Goal: Transaction & Acquisition: Purchase product/service

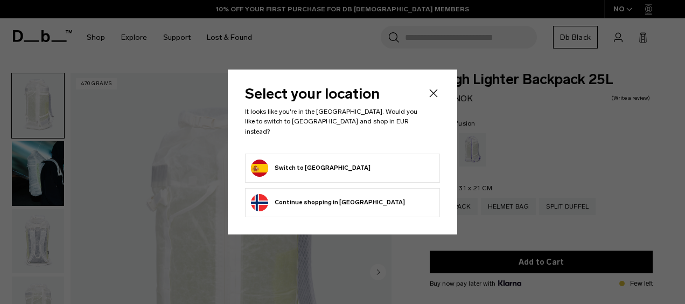
click at [357, 162] on form "Switch to Spain" at bounding box center [342, 167] width 183 height 17
click at [301, 165] on button "Switch to Spain" at bounding box center [311, 167] width 120 height 17
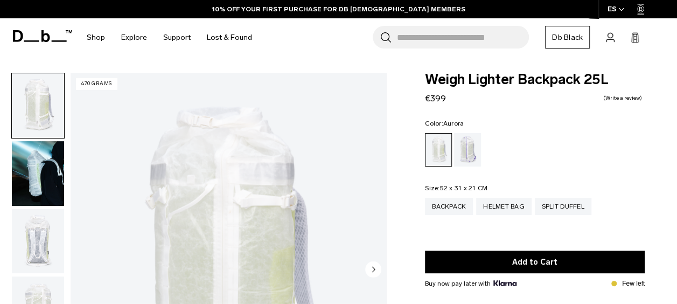
click at [472, 144] on div "Aurora" at bounding box center [467, 149] width 27 height 33
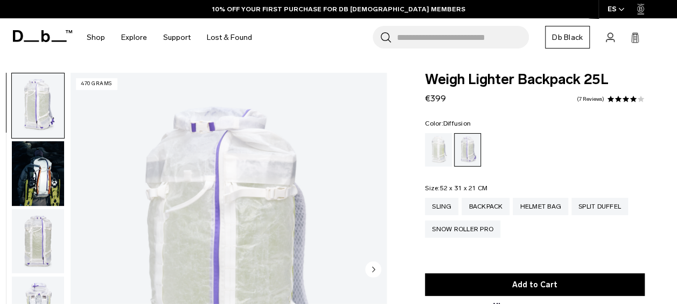
click at [444, 148] on div "Diffusion" at bounding box center [438, 149] width 27 height 33
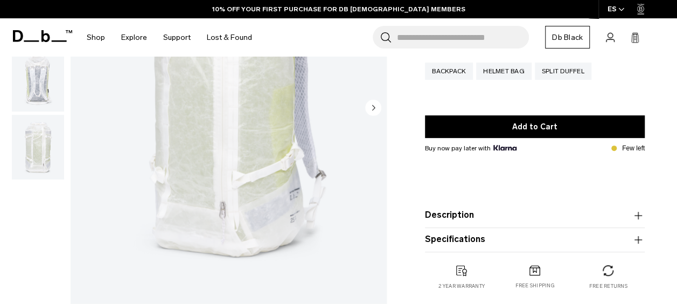
click at [51, 142] on img "button" at bounding box center [38, 147] width 52 height 65
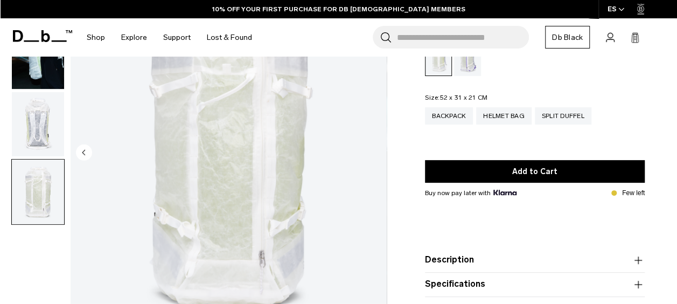
scroll to position [108, 0]
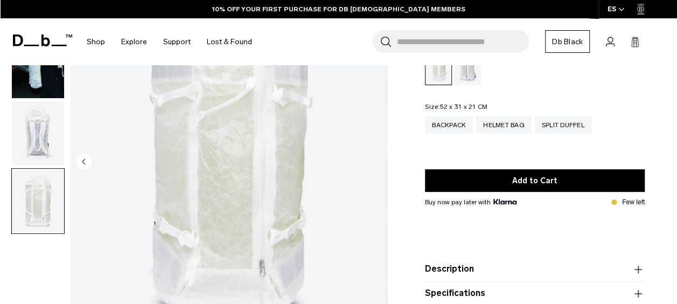
click at [41, 131] on img "button" at bounding box center [38, 133] width 52 height 65
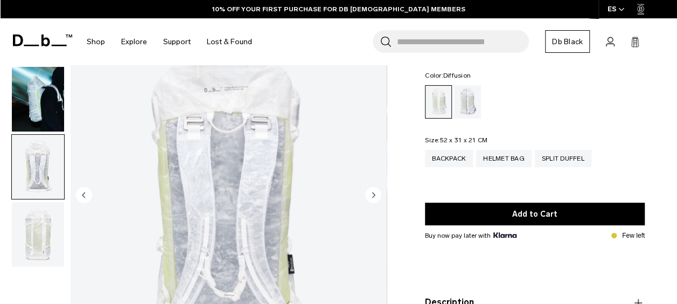
scroll to position [0, 0]
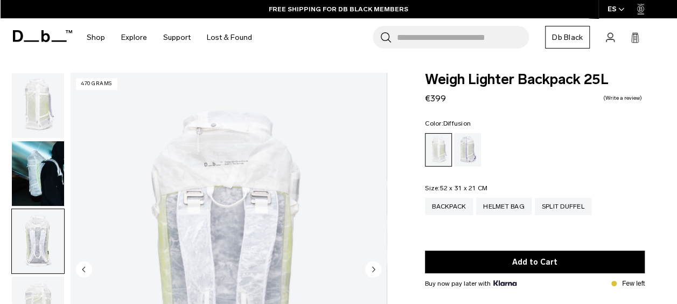
click at [43, 162] on img "button" at bounding box center [38, 173] width 52 height 65
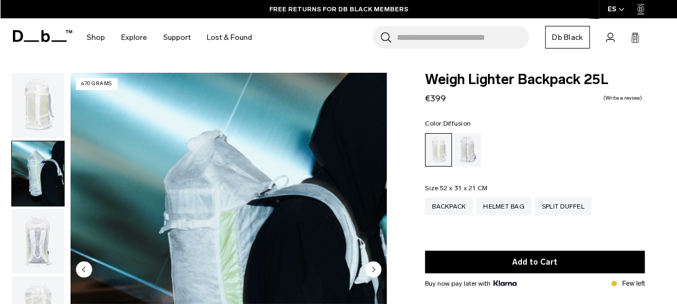
click at [44, 129] on img "button" at bounding box center [38, 105] width 52 height 65
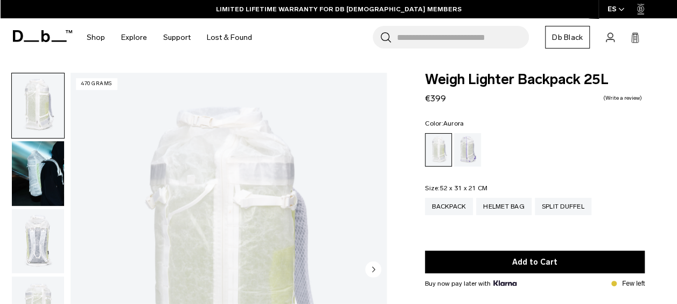
click at [466, 145] on div "Aurora" at bounding box center [467, 149] width 27 height 33
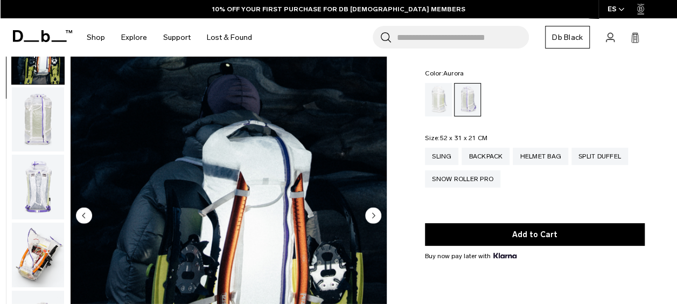
scroll to position [108, 0]
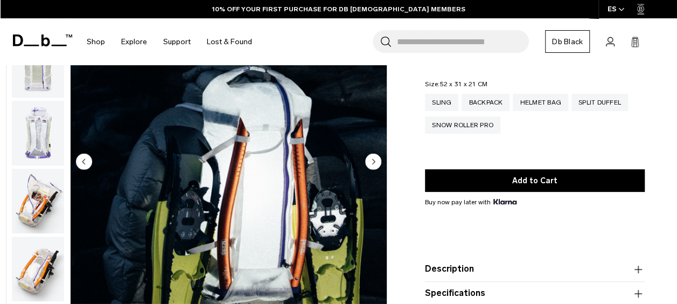
click at [33, 201] on img "button" at bounding box center [38, 201] width 52 height 65
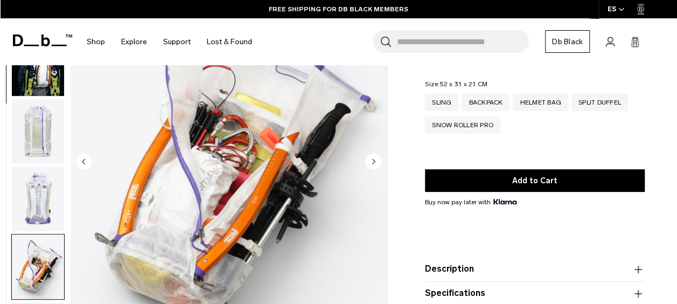
scroll to position [0, 0]
click at [50, 73] on img "button" at bounding box center [38, 65] width 52 height 65
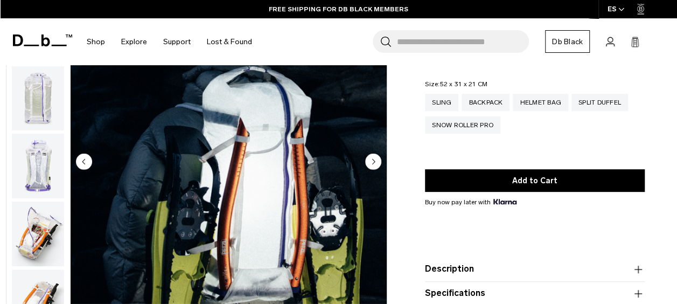
scroll to position [68, 0]
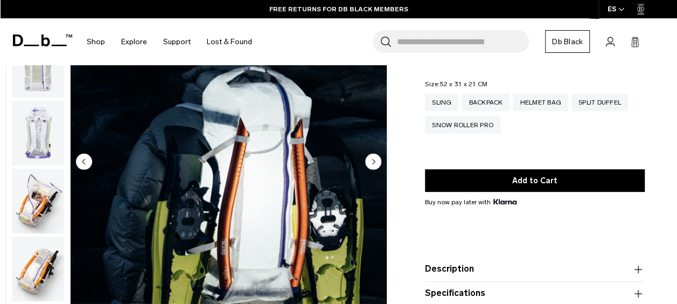
click at [50, 130] on img "button" at bounding box center [38, 133] width 52 height 65
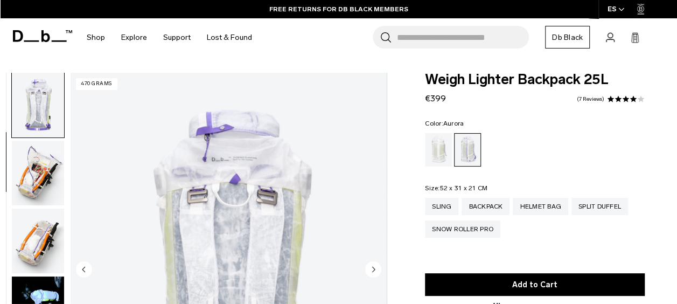
scroll to position [162, 0]
